Goal: Information Seeking & Learning: Find specific fact

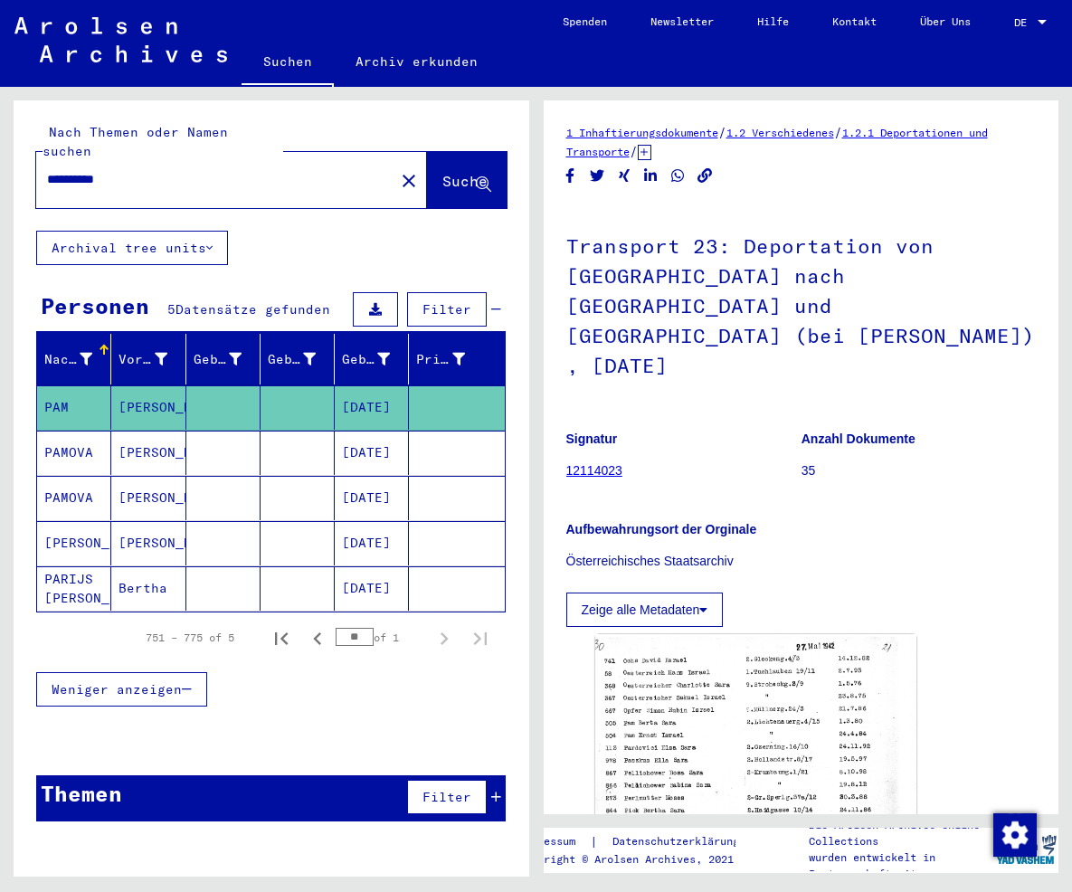
drag, startPoint x: 164, startPoint y: 158, endPoint x: -219, endPoint y: 87, distance: 389.2
click at [47, 170] on input "**********" at bounding box center [215, 179] width 336 height 19
type input "**********"
click at [427, 176] on button "Suche" at bounding box center [467, 180] width 80 height 56
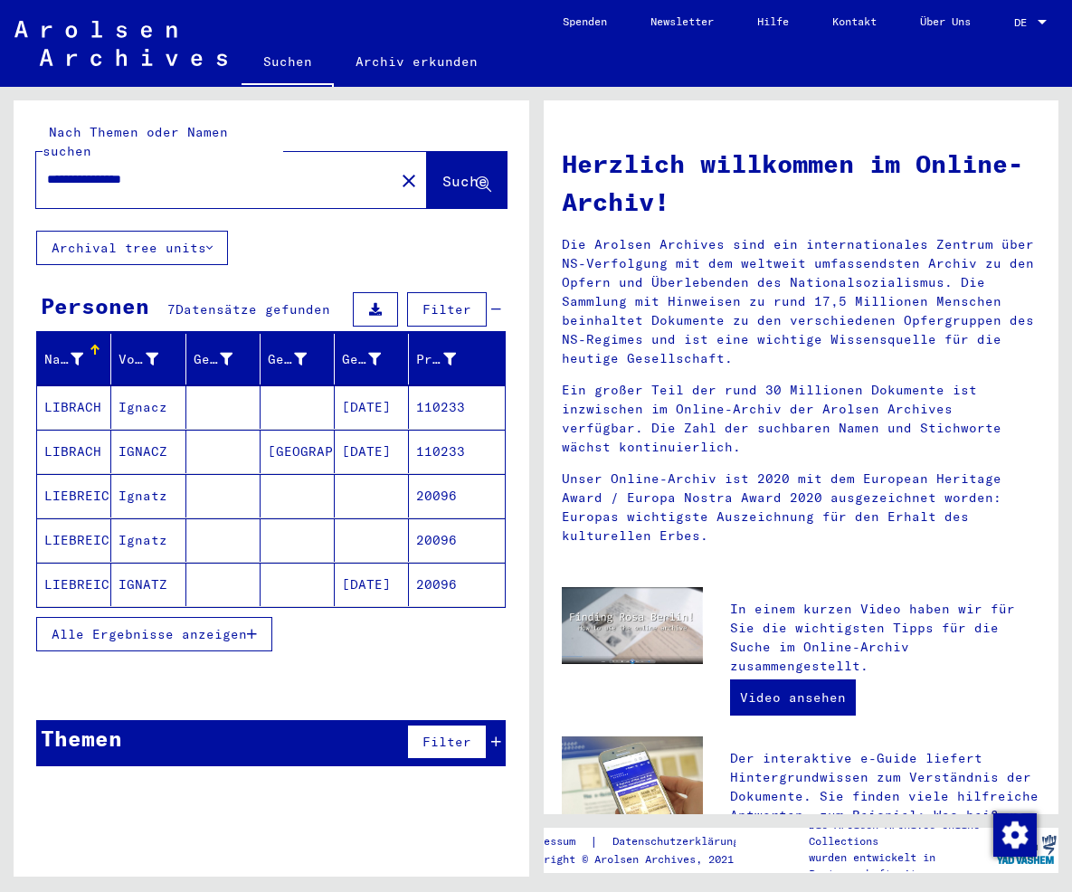
click at [374, 563] on mat-cell "[DATE]" at bounding box center [372, 584] width 74 height 43
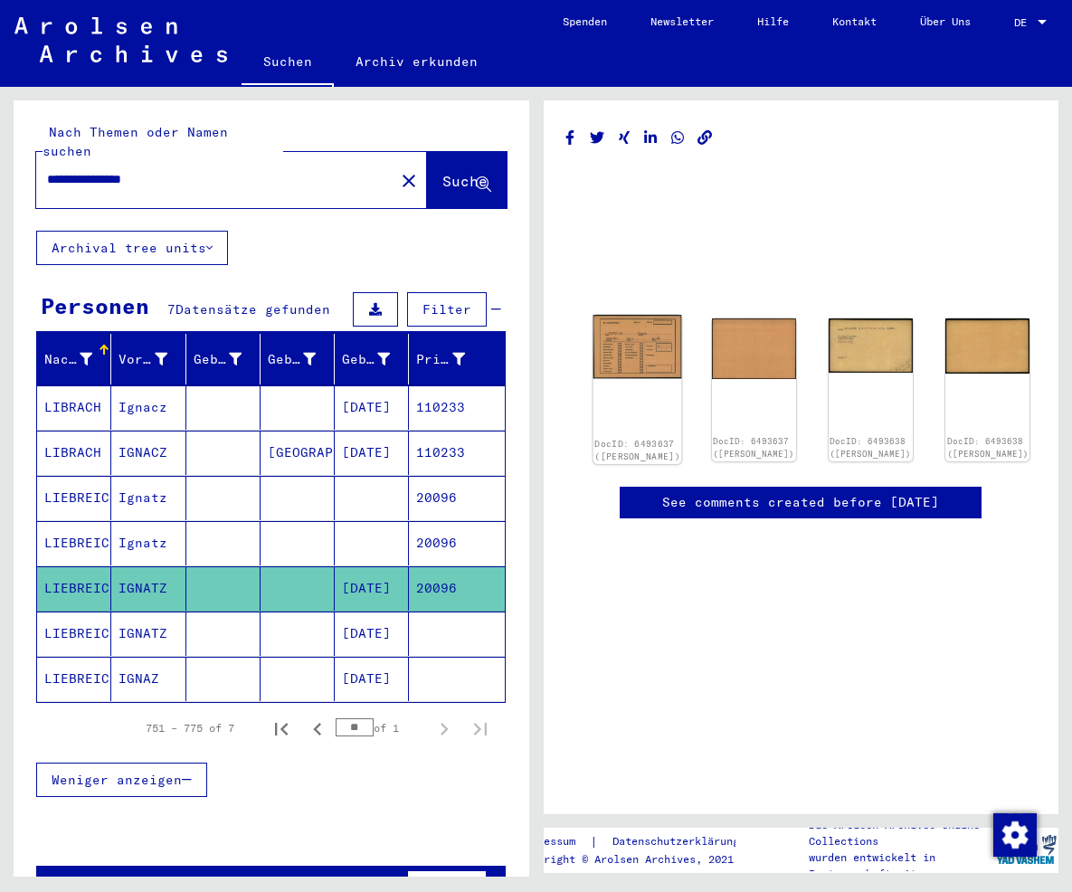
click at [605, 333] on img at bounding box center [636, 346] width 89 height 63
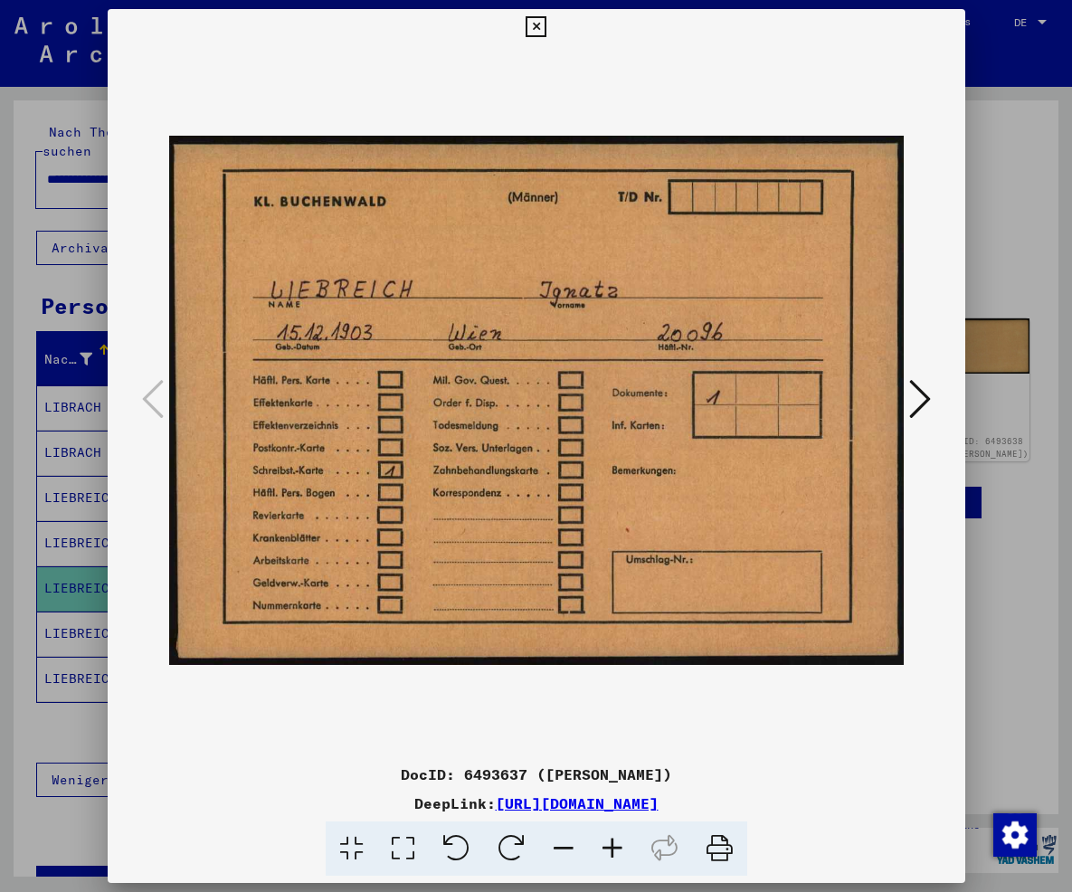
click at [933, 389] on button at bounding box center [920, 400] width 33 height 52
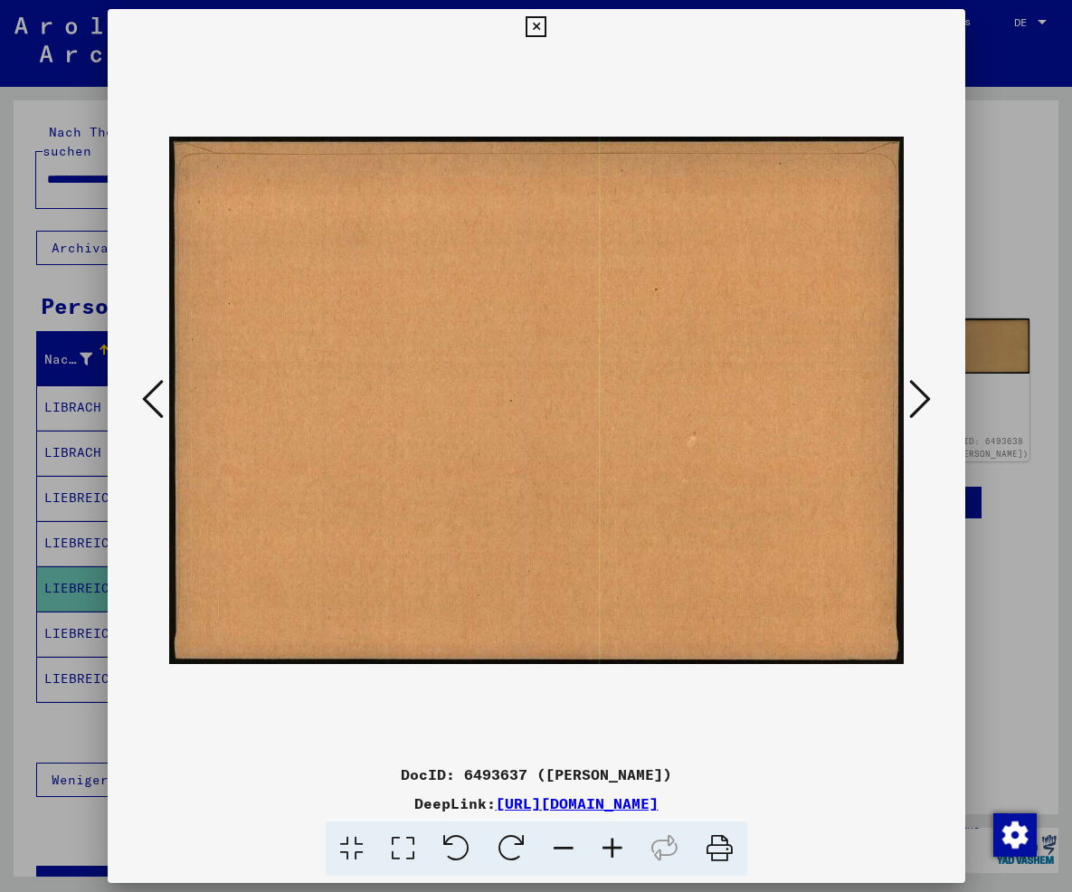
click at [933, 389] on button at bounding box center [920, 400] width 33 height 52
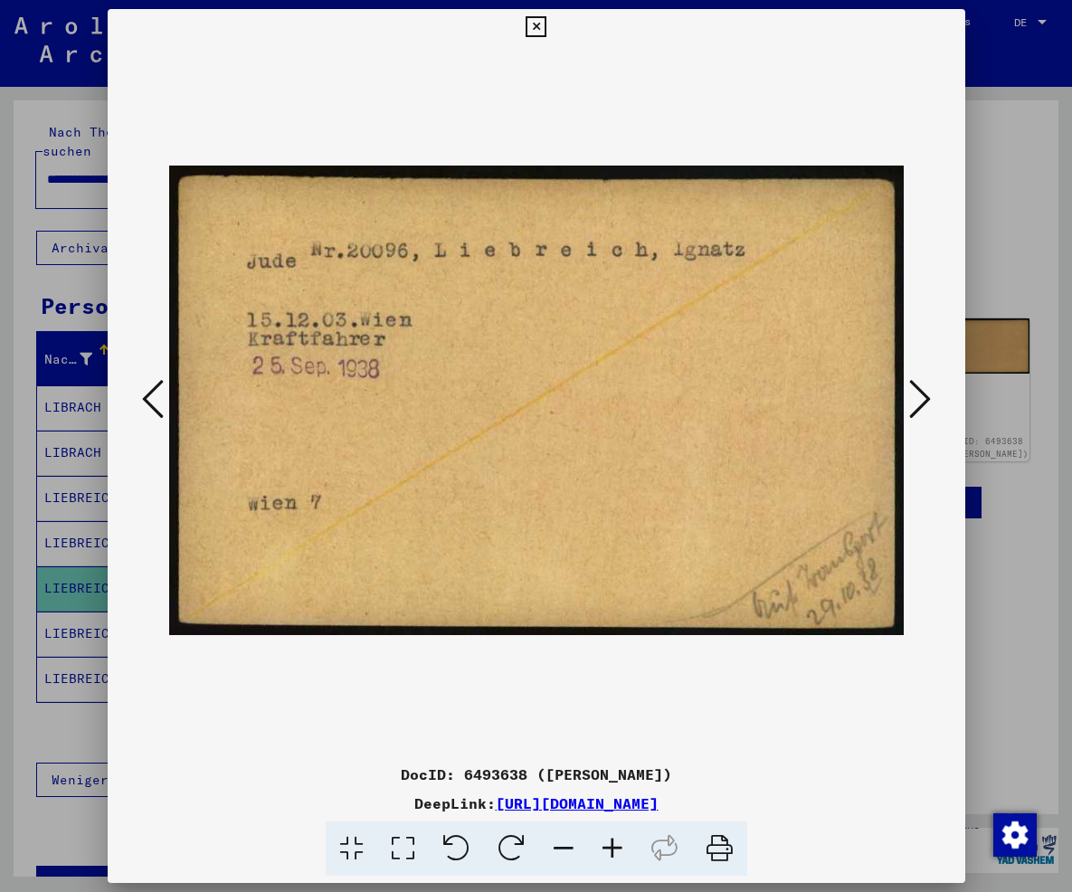
click at [940, 392] on div at bounding box center [537, 400] width 858 height 711
click at [930, 399] on icon at bounding box center [920, 398] width 22 height 43
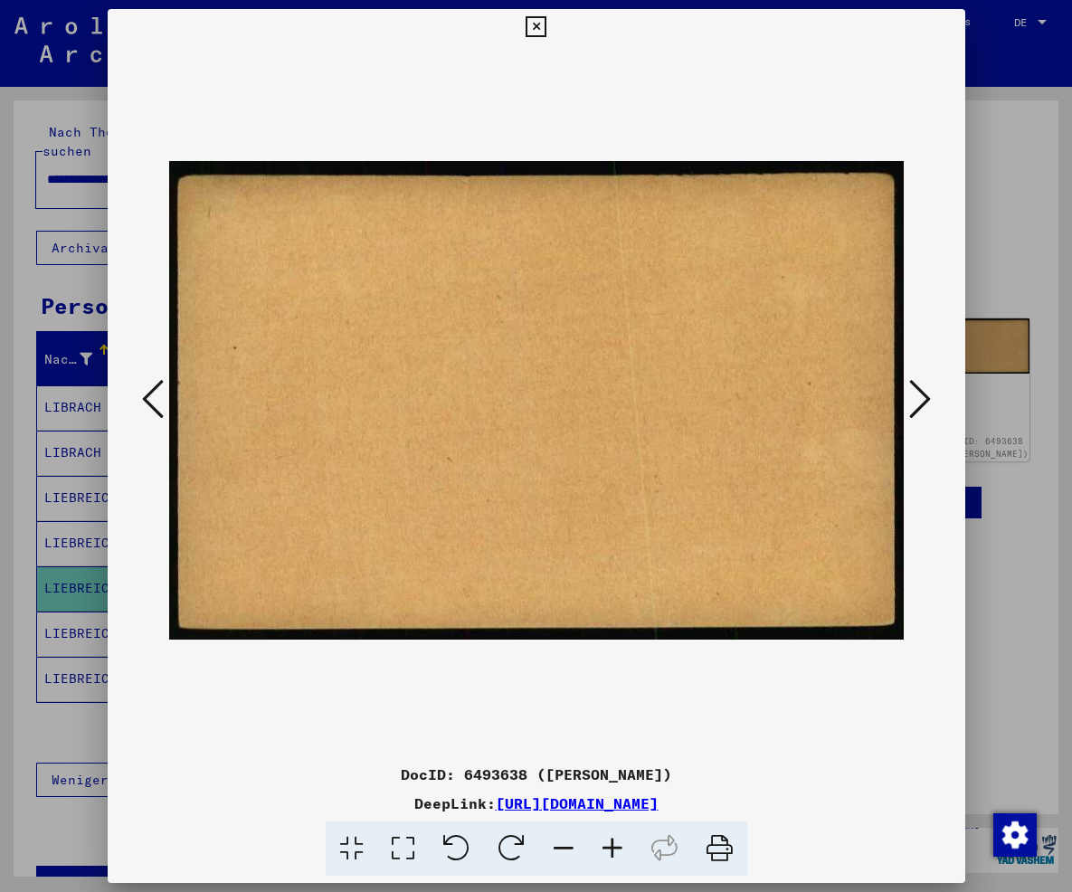
click at [930, 399] on icon at bounding box center [920, 398] width 22 height 43
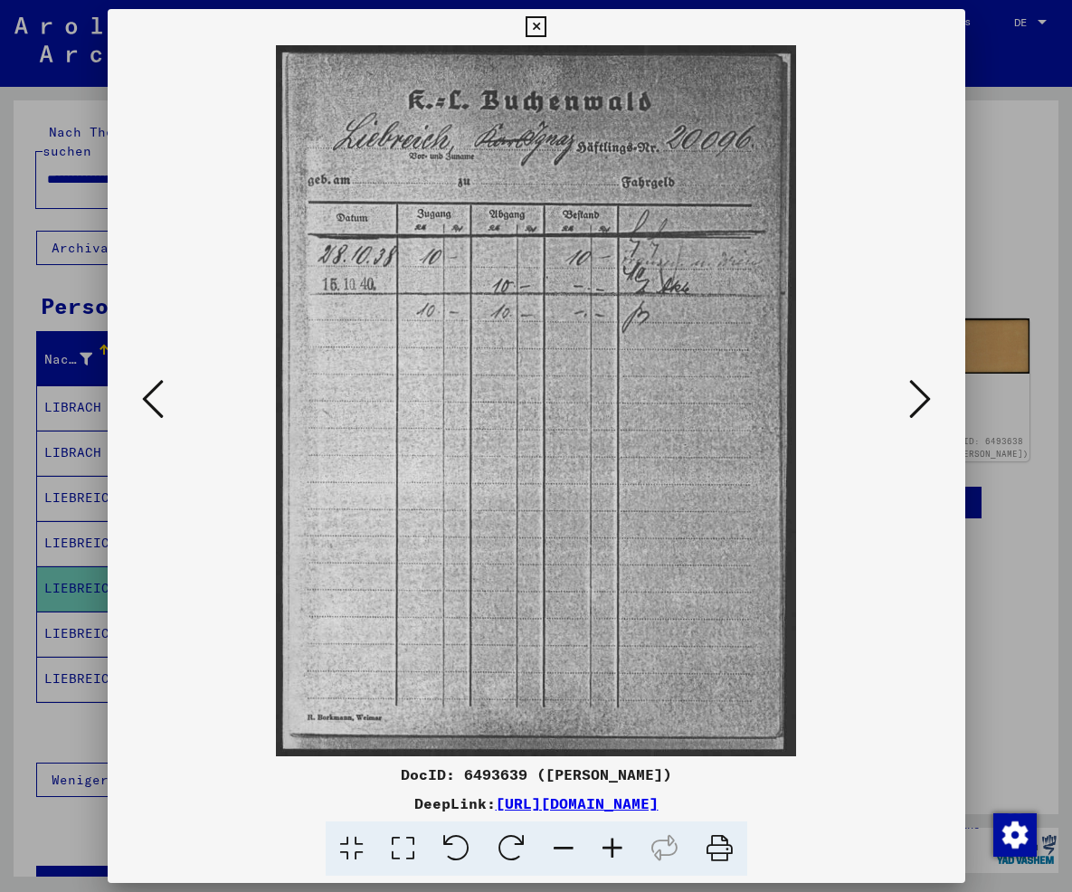
click at [930, 399] on icon at bounding box center [920, 398] width 22 height 43
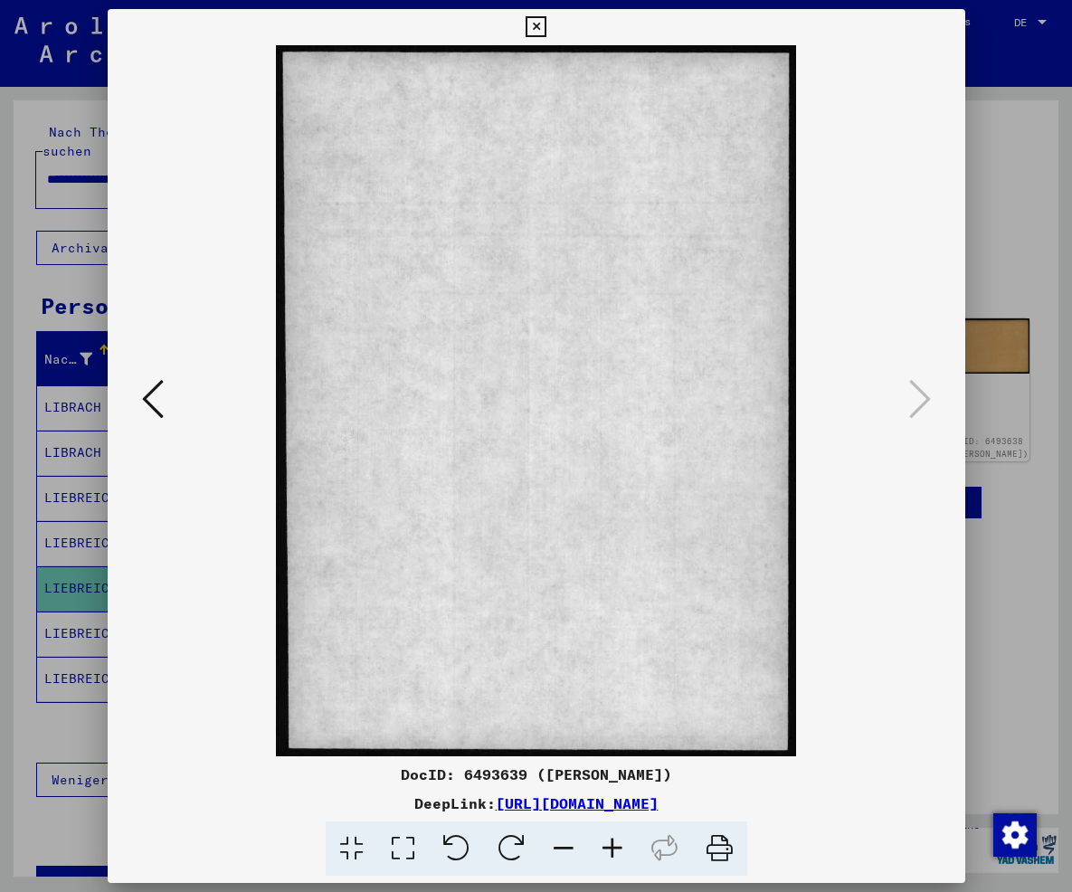
click at [546, 24] on icon at bounding box center [536, 27] width 21 height 22
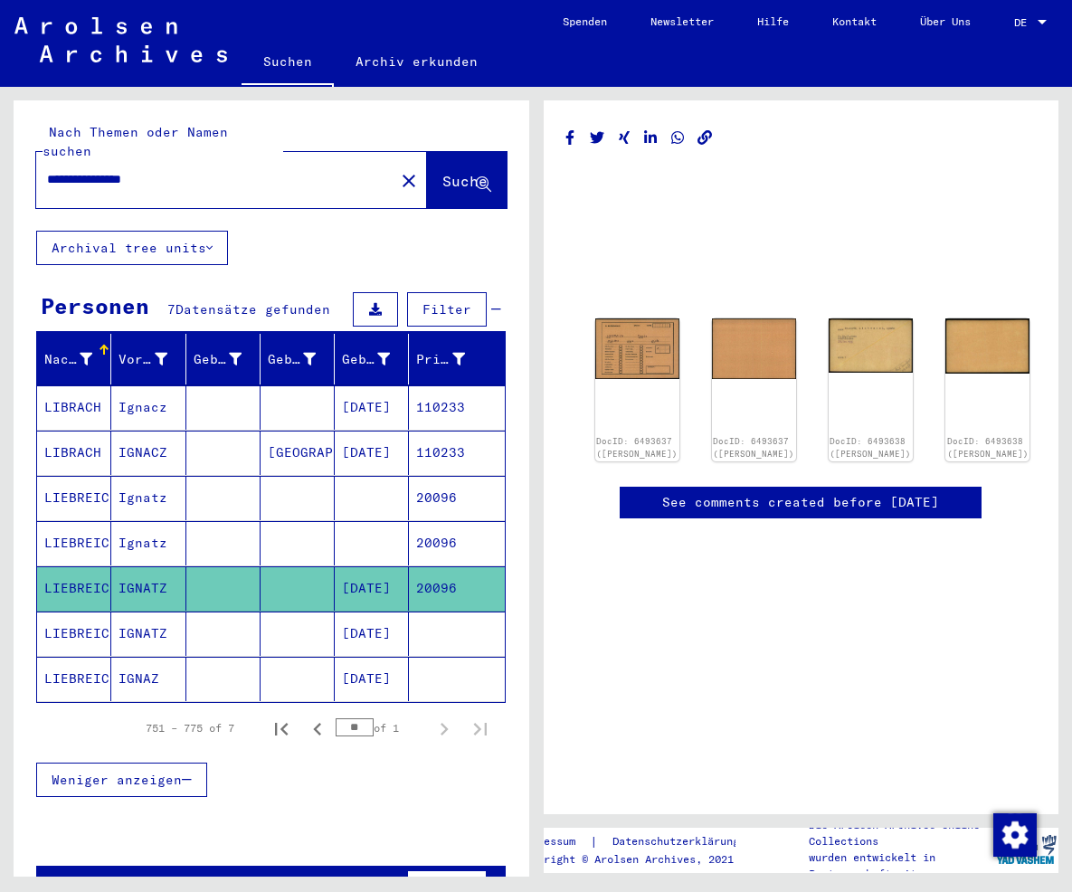
click at [405, 614] on mat-cell "[DATE]" at bounding box center [372, 633] width 74 height 44
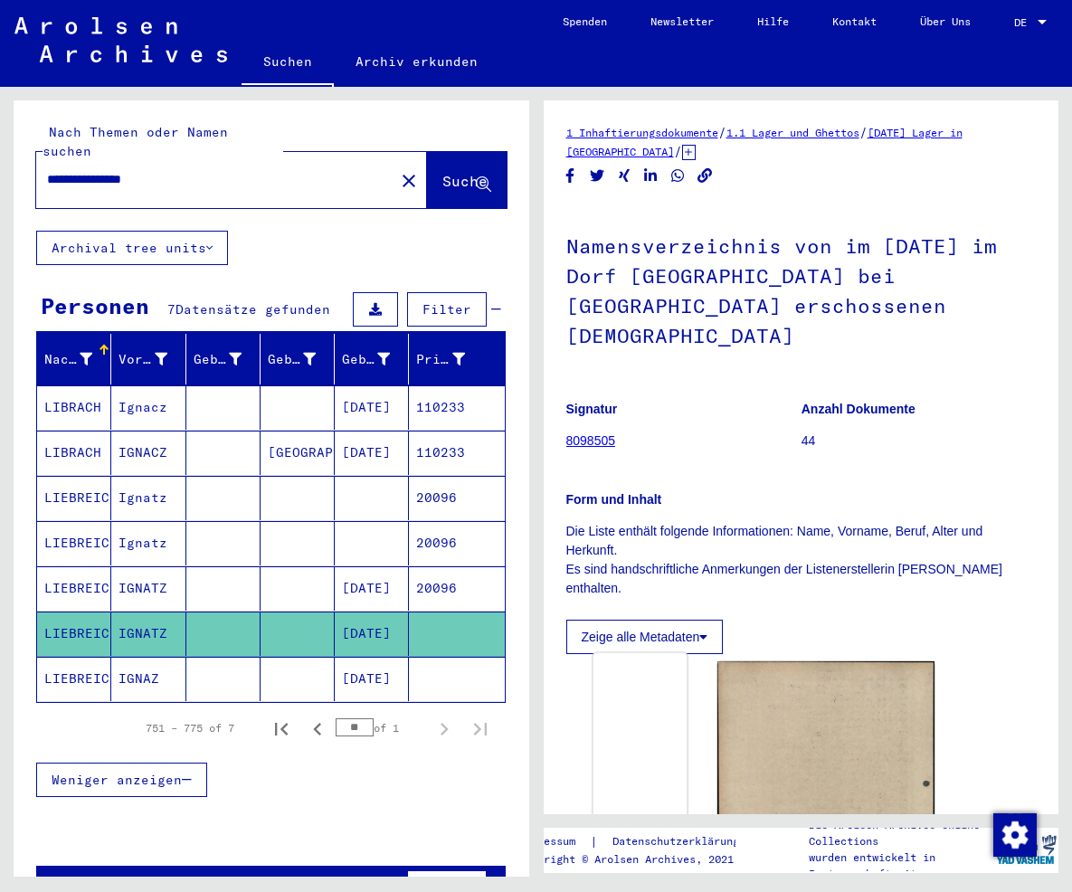
click at [687, 653] on img at bounding box center [639, 653] width 94 height 0
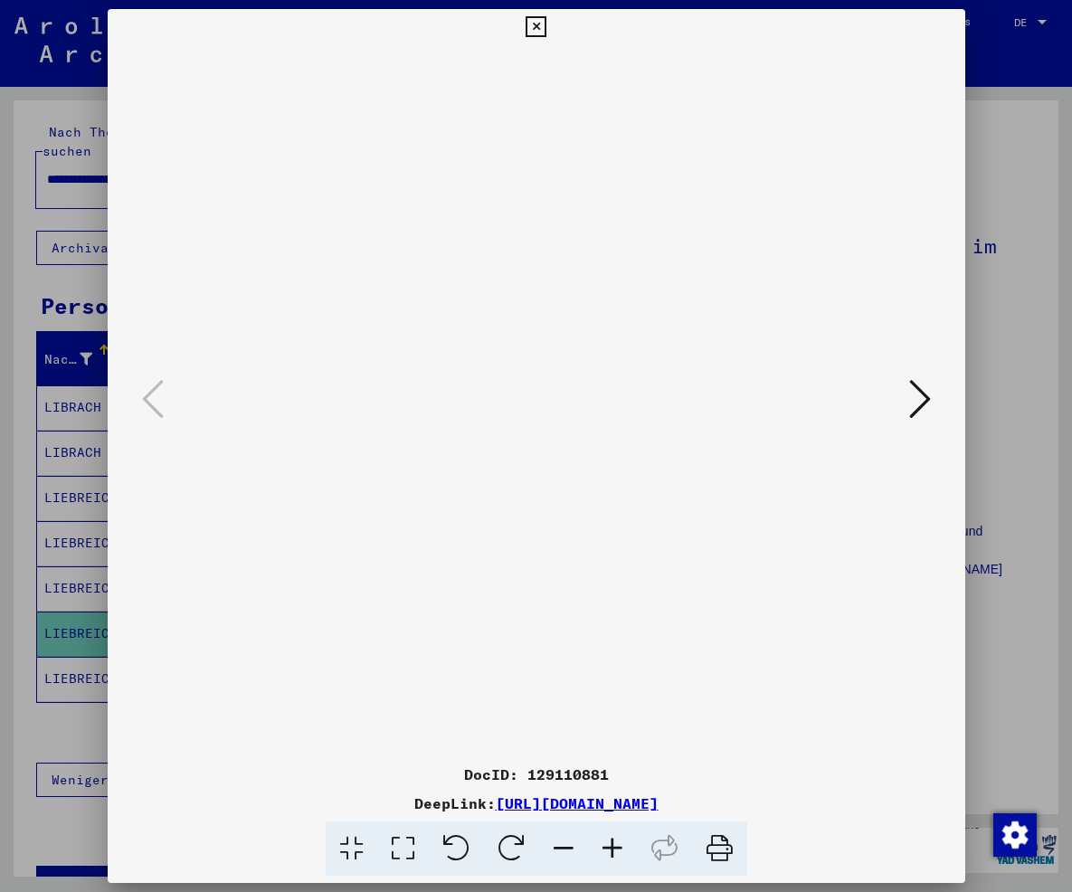
click at [601, 833] on icon at bounding box center [612, 848] width 49 height 55
click at [895, 432] on viewer-one-image at bounding box center [536, 400] width 734 height 711
drag, startPoint x: 905, startPoint y: 805, endPoint x: 306, endPoint y: 795, distance: 599.8
click at [306, 795] on div "DeepLink: [URL][DOMAIN_NAME]" at bounding box center [537, 803] width 858 height 22
copy link "[URL][DOMAIN_NAME]"
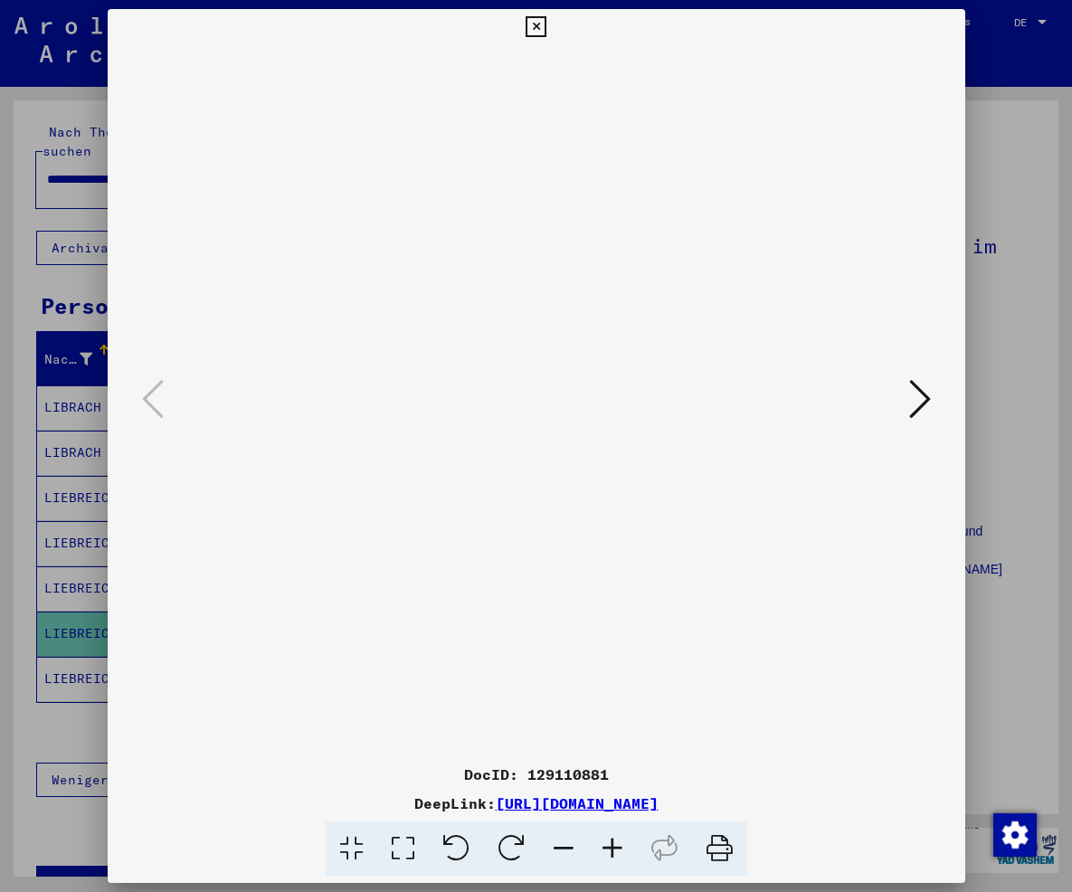
drag, startPoint x: 934, startPoint y: 328, endPoint x: 923, endPoint y: 259, distance: 70.6
click at [933, 325] on div at bounding box center [537, 400] width 858 height 711
click at [546, 30] on icon at bounding box center [536, 27] width 21 height 22
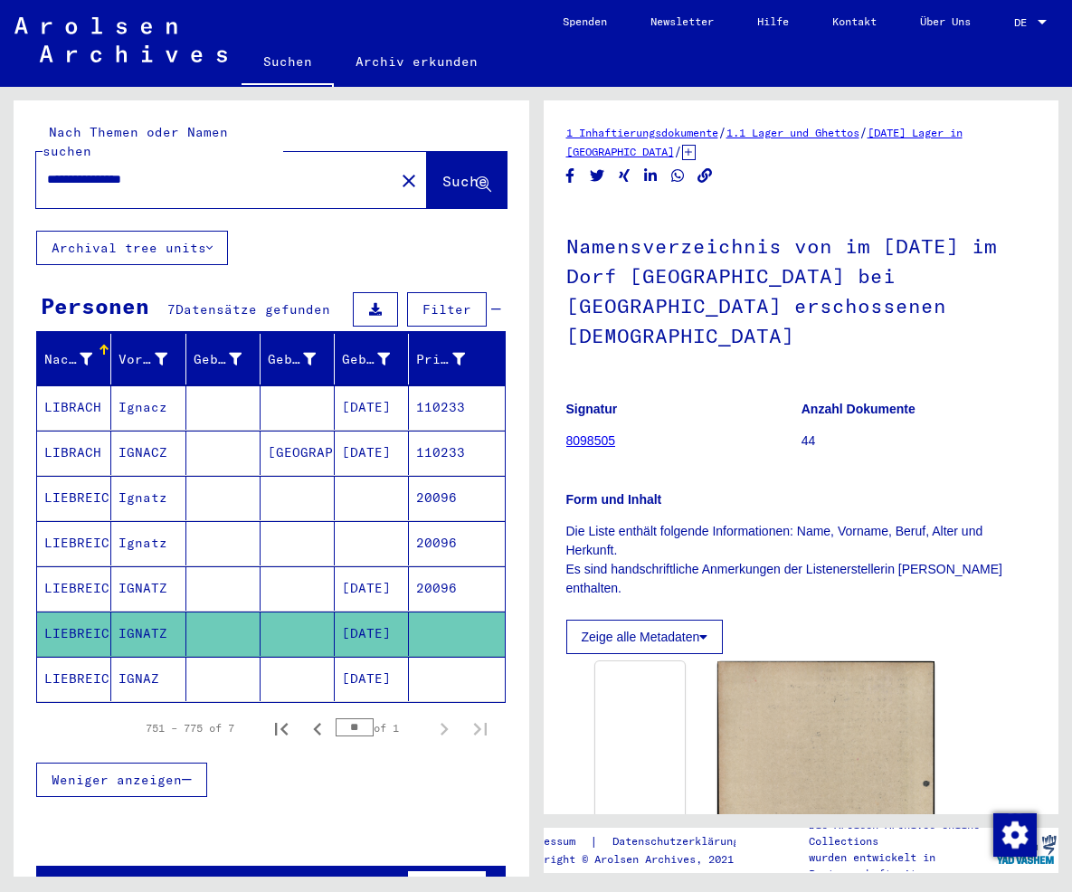
click at [385, 657] on mat-cell "[DATE]" at bounding box center [372, 679] width 74 height 44
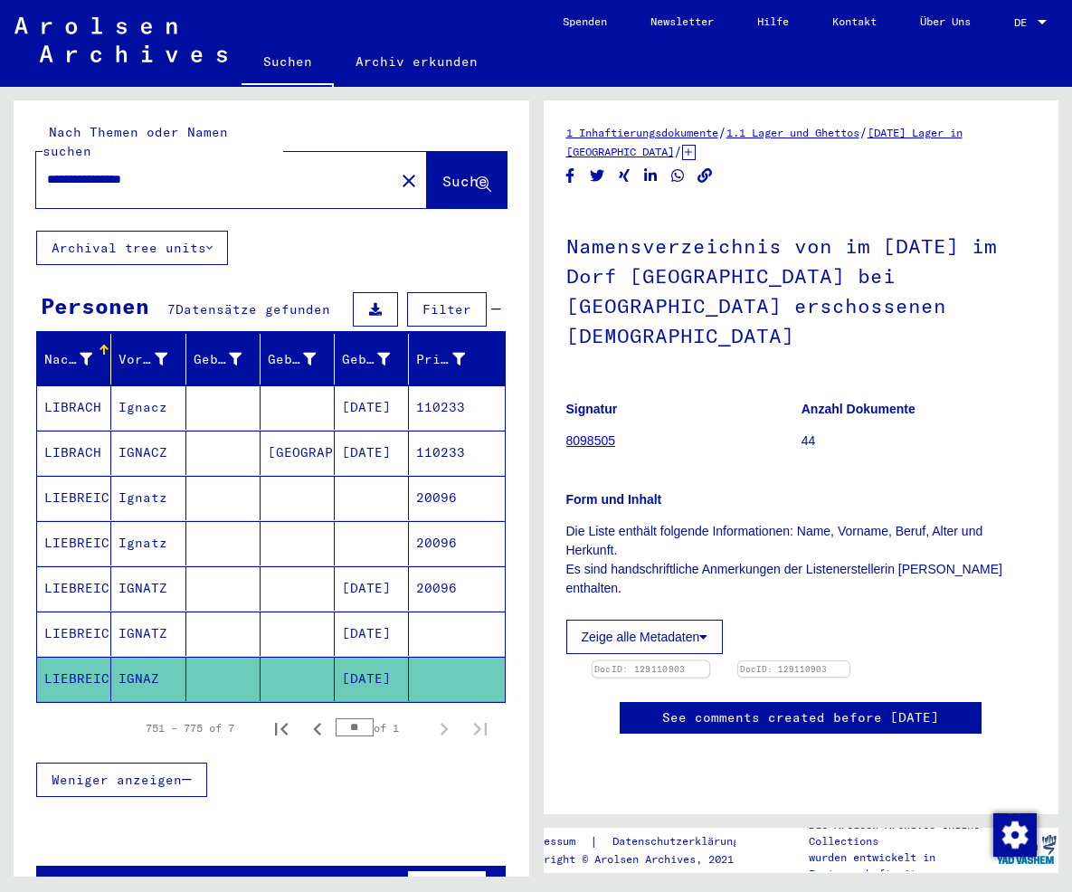
click at [683, 661] on img at bounding box center [650, 661] width 117 height 0
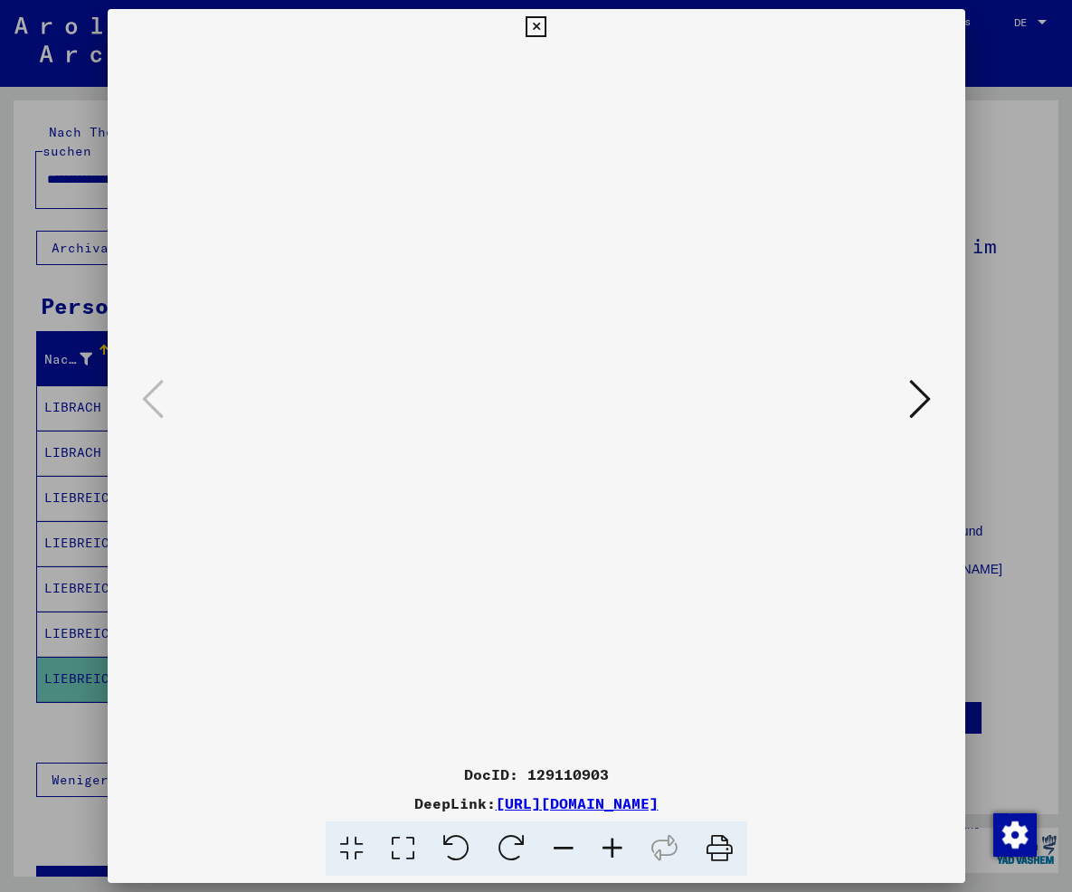
drag, startPoint x: 941, startPoint y: 808, endPoint x: 302, endPoint y: 791, distance: 638.8
click at [302, 791] on div "DocID: 129110903 DeepLink: [URL][DOMAIN_NAME]" at bounding box center [537, 819] width 858 height 113
copy div "[URL][DOMAIN_NAME]"
drag, startPoint x: 954, startPoint y: 31, endPoint x: 955, endPoint y: 89, distance: 57.9
click at [546, 32] on icon at bounding box center [536, 27] width 21 height 22
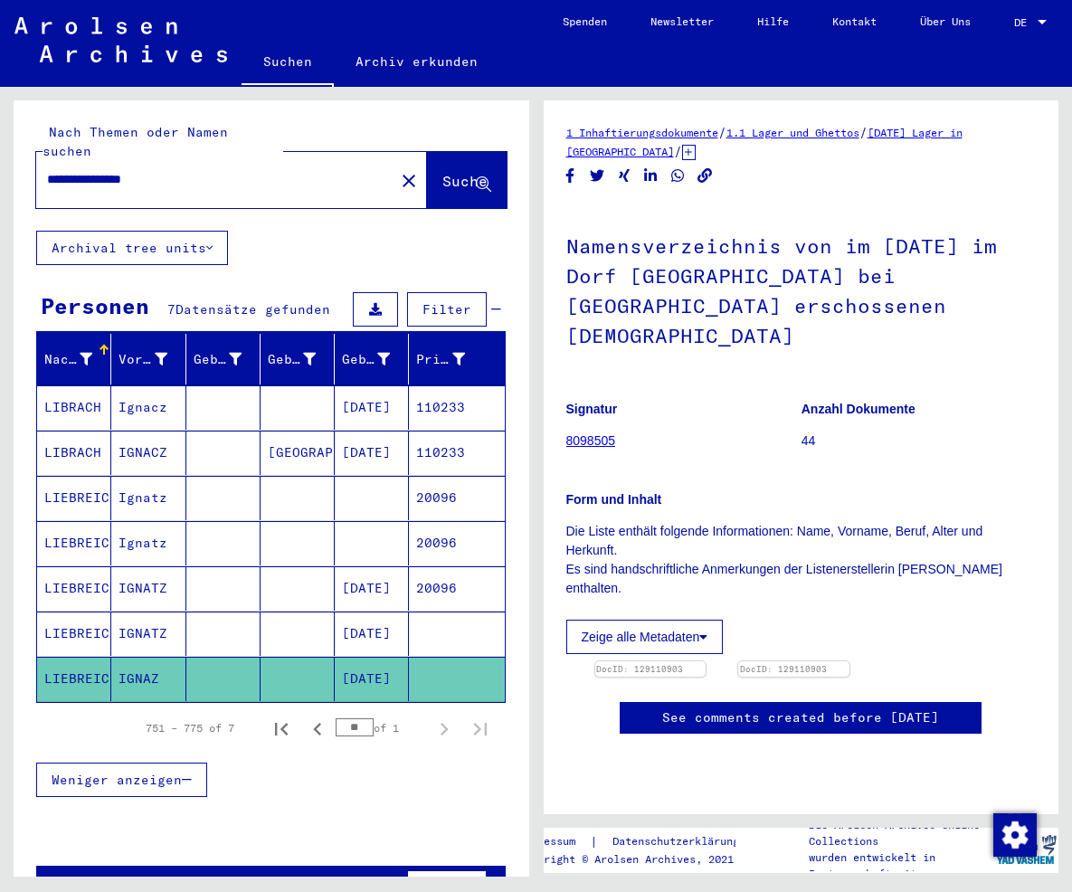
click at [376, 521] on mat-cell at bounding box center [372, 543] width 74 height 44
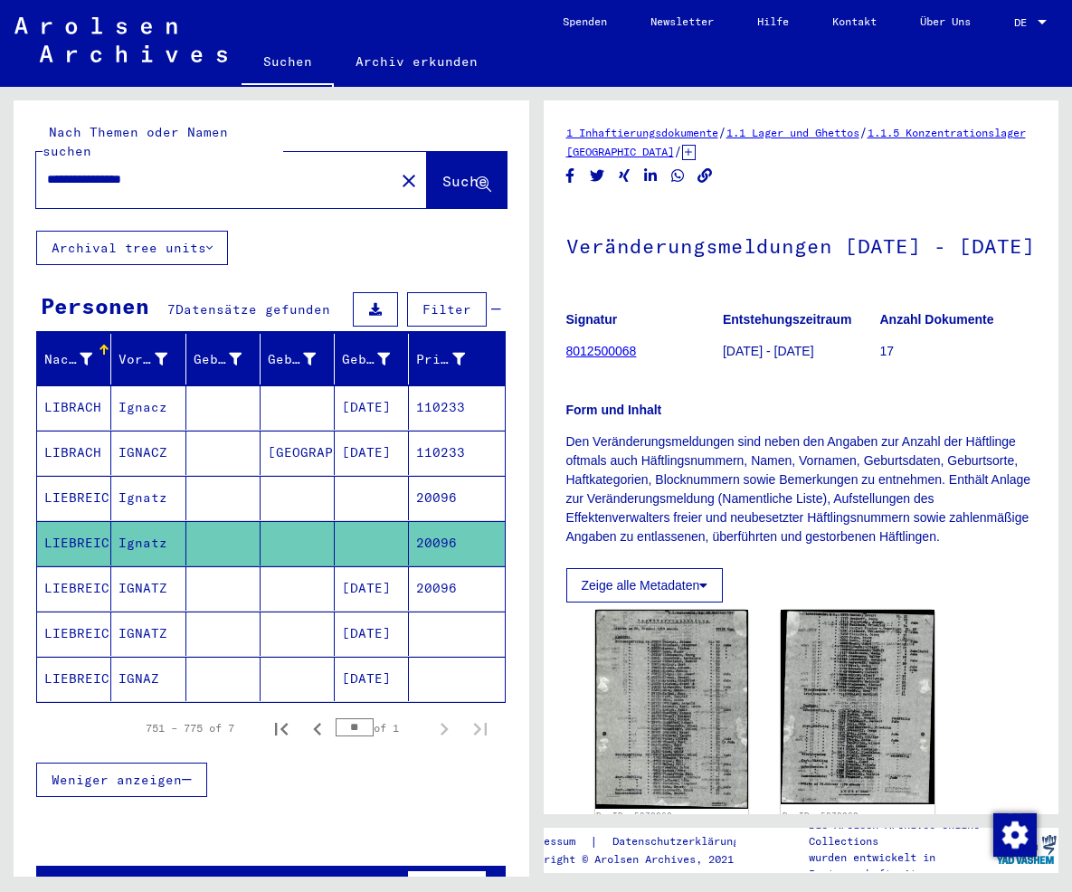
click at [357, 476] on mat-cell at bounding box center [372, 498] width 74 height 44
